Goal: Task Accomplishment & Management: Manage account settings

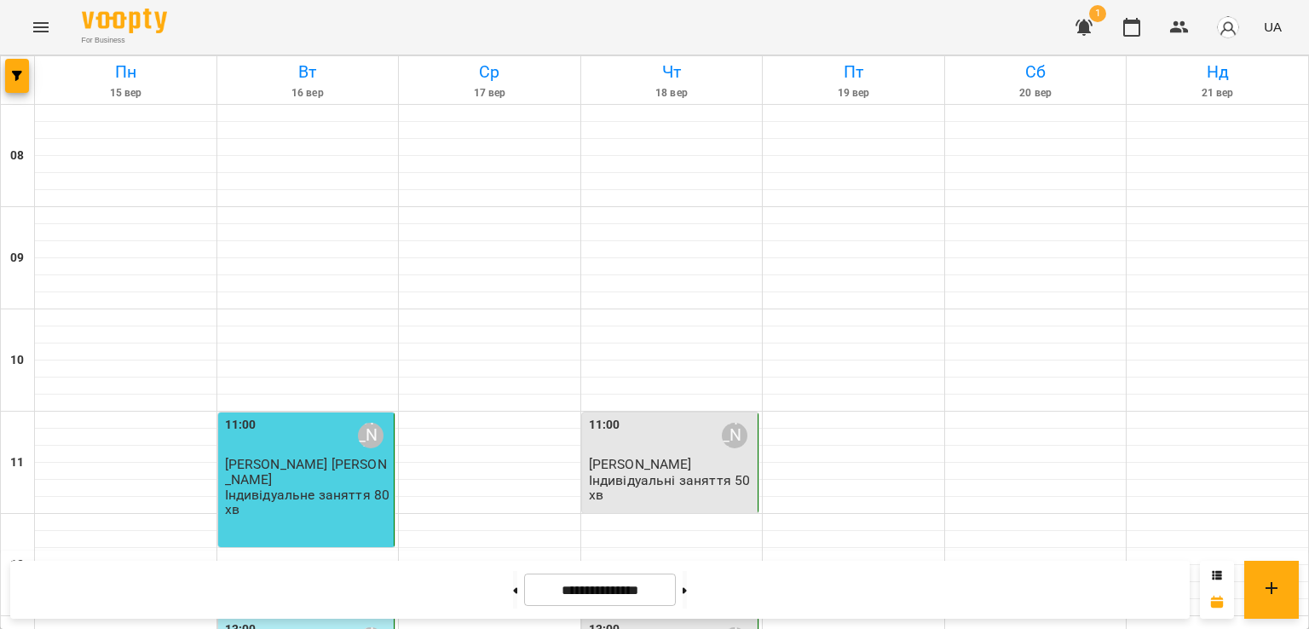
scroll to position [838, 0]
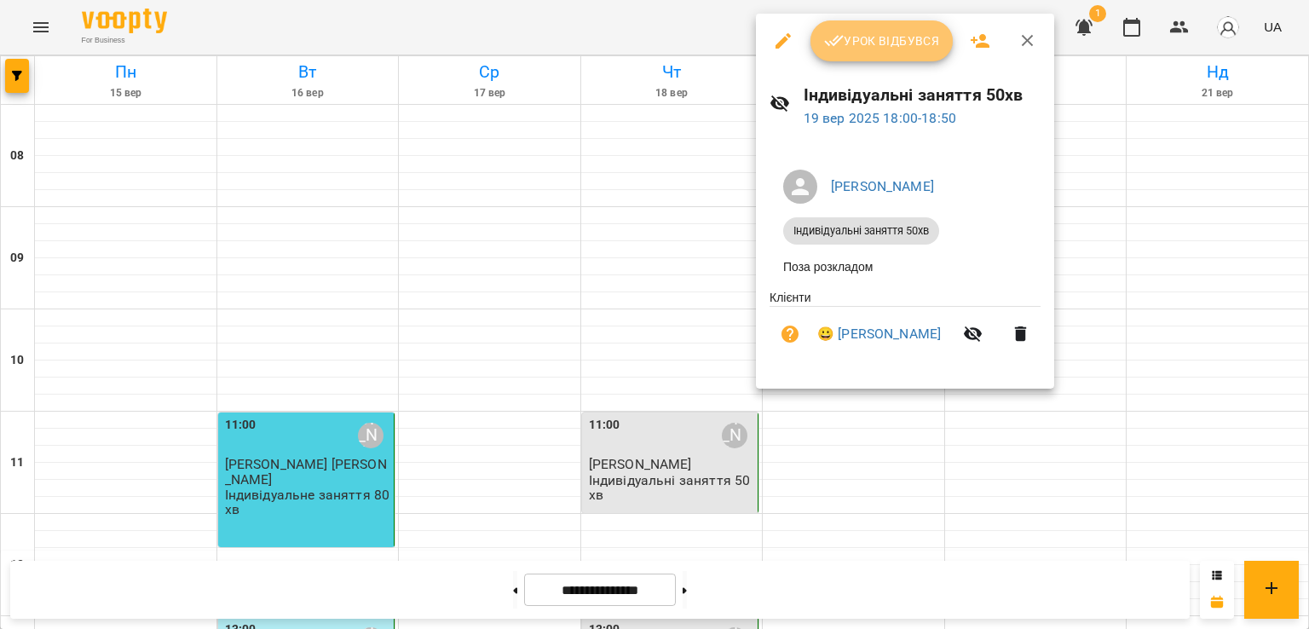
click at [834, 48] on icon "button" at bounding box center [834, 41] width 20 height 20
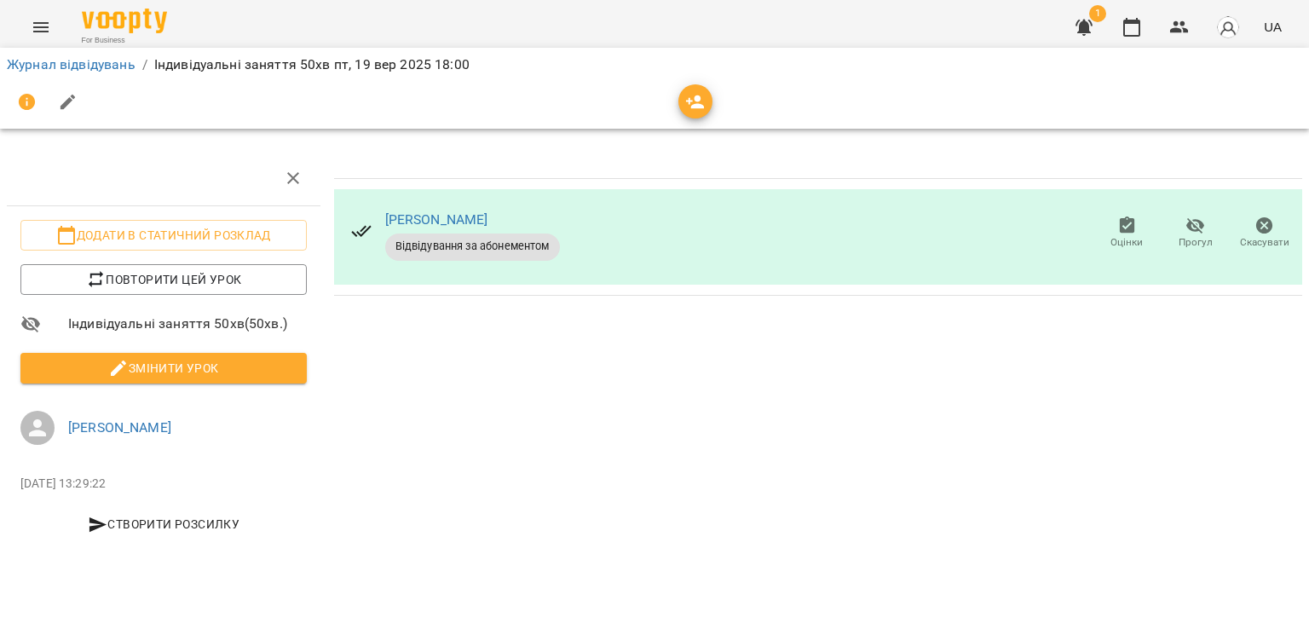
scroll to position [0, 3]
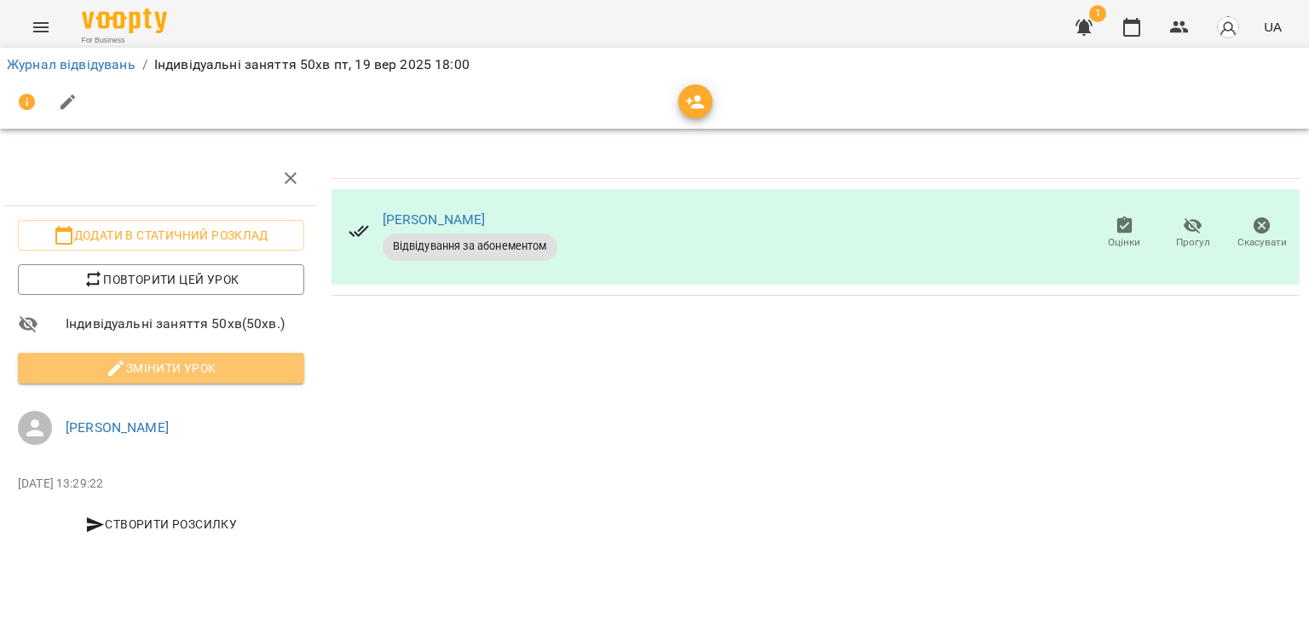
click at [287, 360] on span "Змінити урок" at bounding box center [161, 368] width 259 height 20
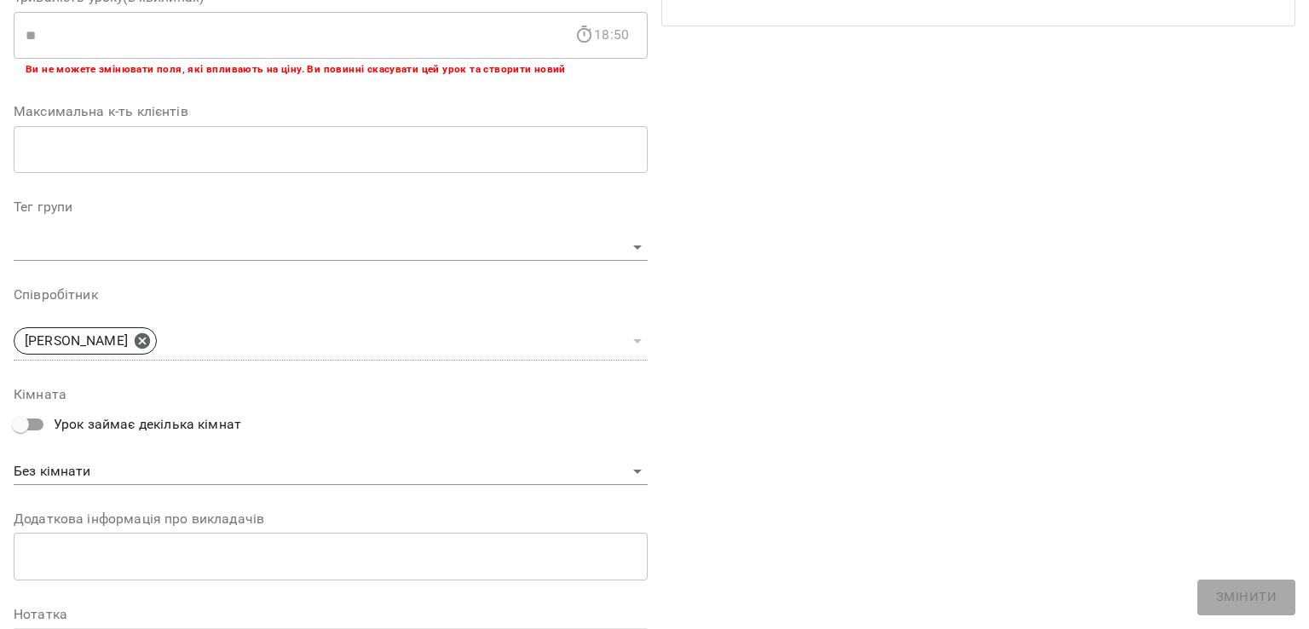
scroll to position [505, 0]
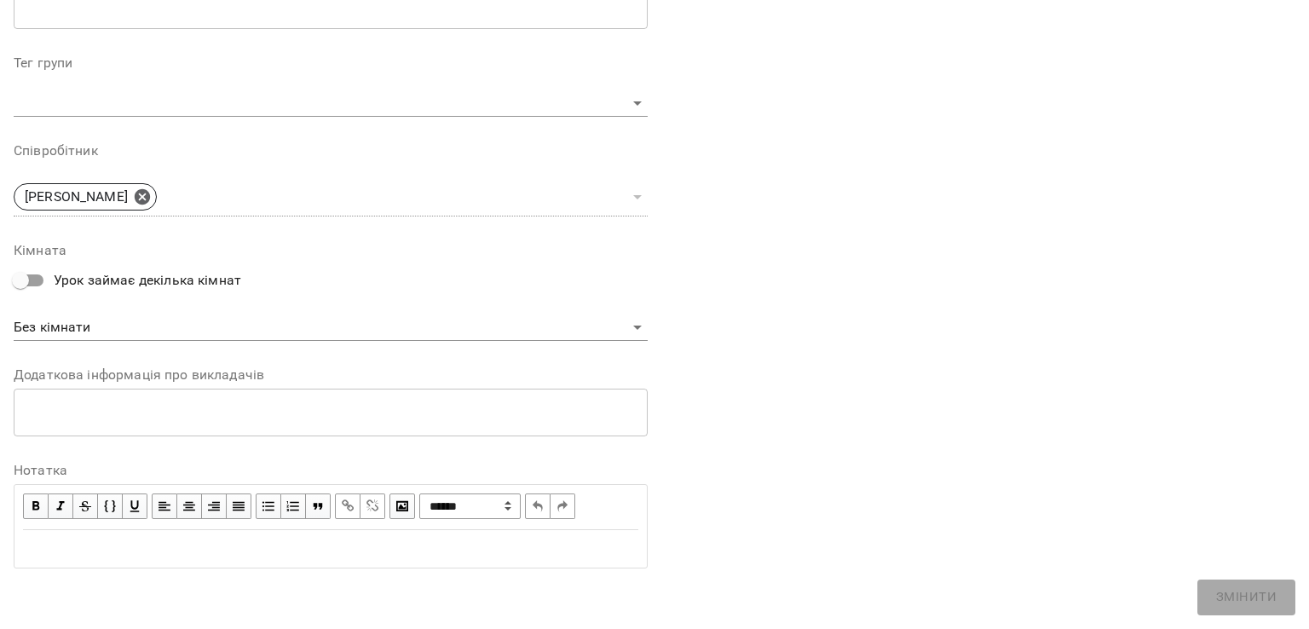
click at [269, 536] on div "Edit text" at bounding box center [330, 549] width 631 height 36
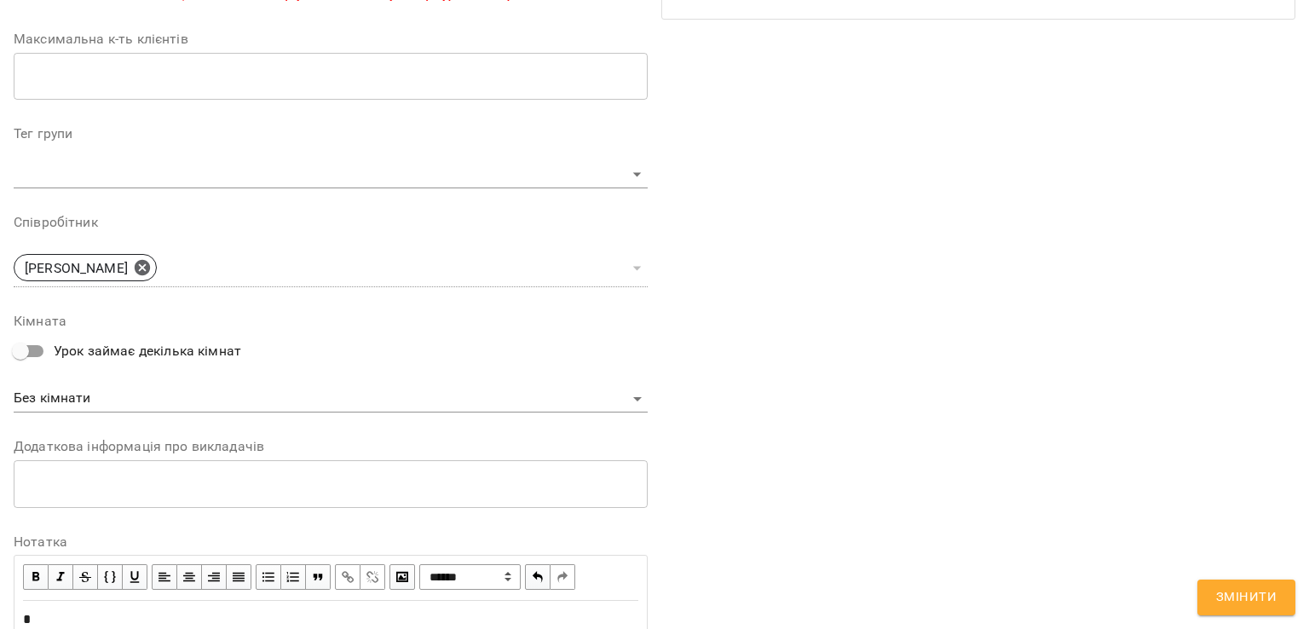
scroll to position [575, 0]
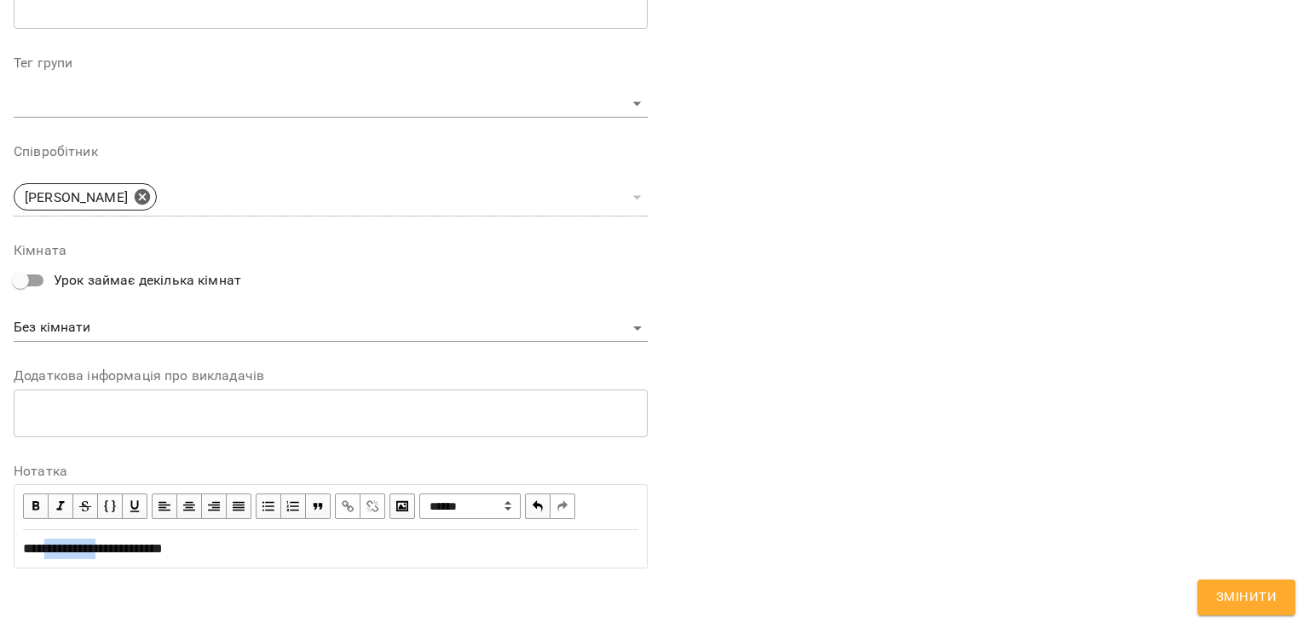
drag, startPoint x: 57, startPoint y: 549, endPoint x: 127, endPoint y: 556, distance: 70.2
click at [127, 556] on div "**********" at bounding box center [330, 549] width 615 height 20
click at [343, 499] on span "button" at bounding box center [347, 506] width 19 height 19
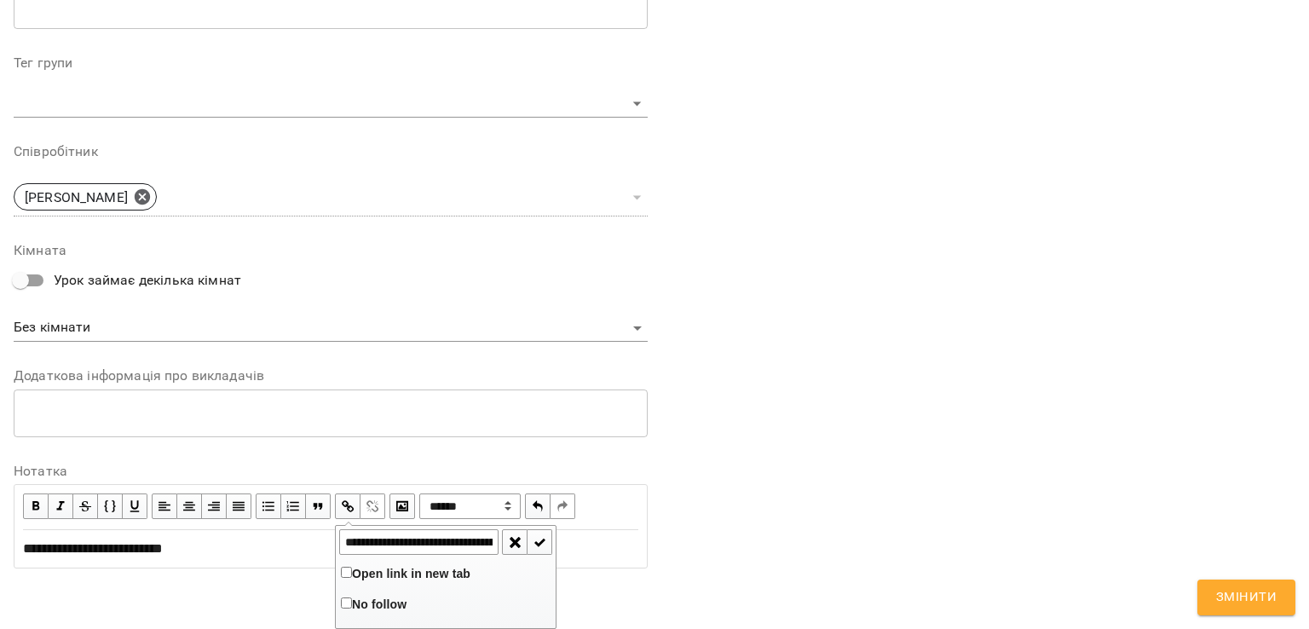
scroll to position [0, 428]
type input "**********"
click at [531, 546] on span "button" at bounding box center [540, 542] width 19 height 19
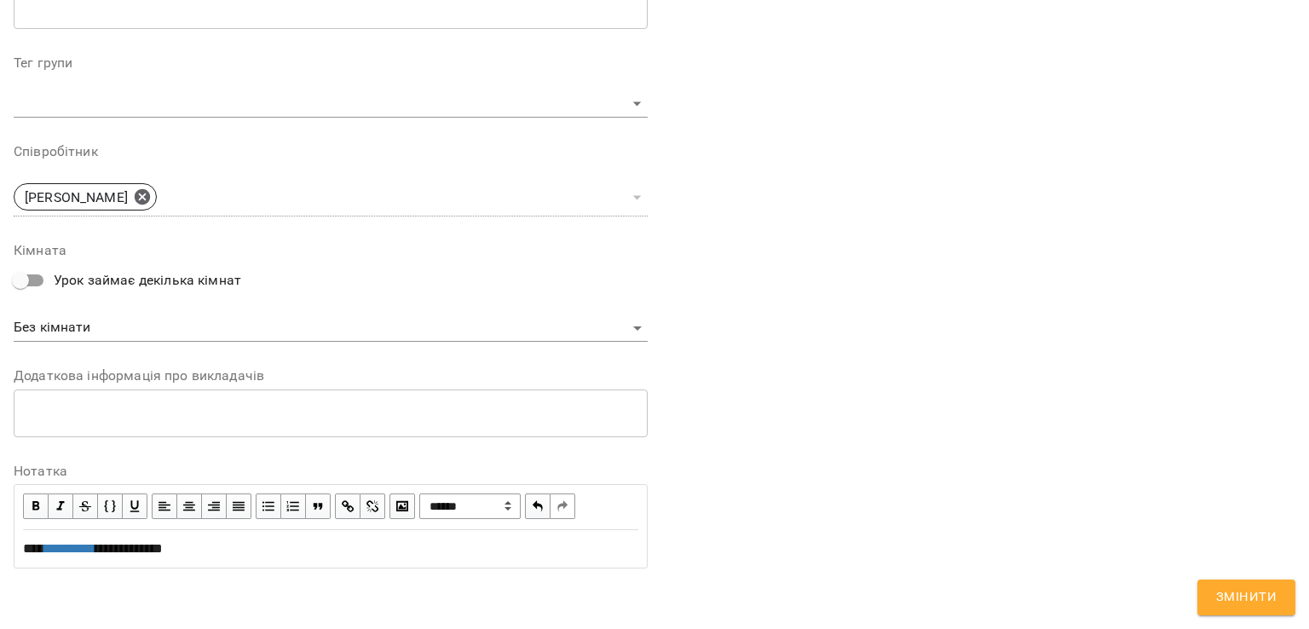
click at [1220, 586] on span "Змінити" at bounding box center [1246, 597] width 61 height 22
